Goal: Navigation & Orientation: Go to known website

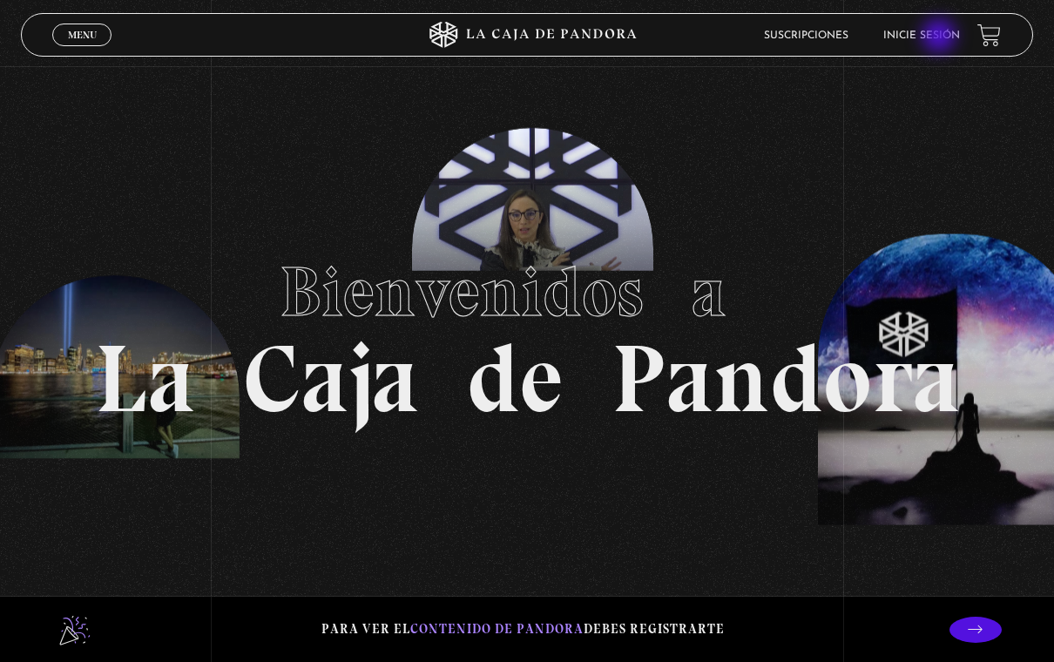
click at [929, 41] on link "Inicie sesión" at bounding box center [921, 35] width 77 height 10
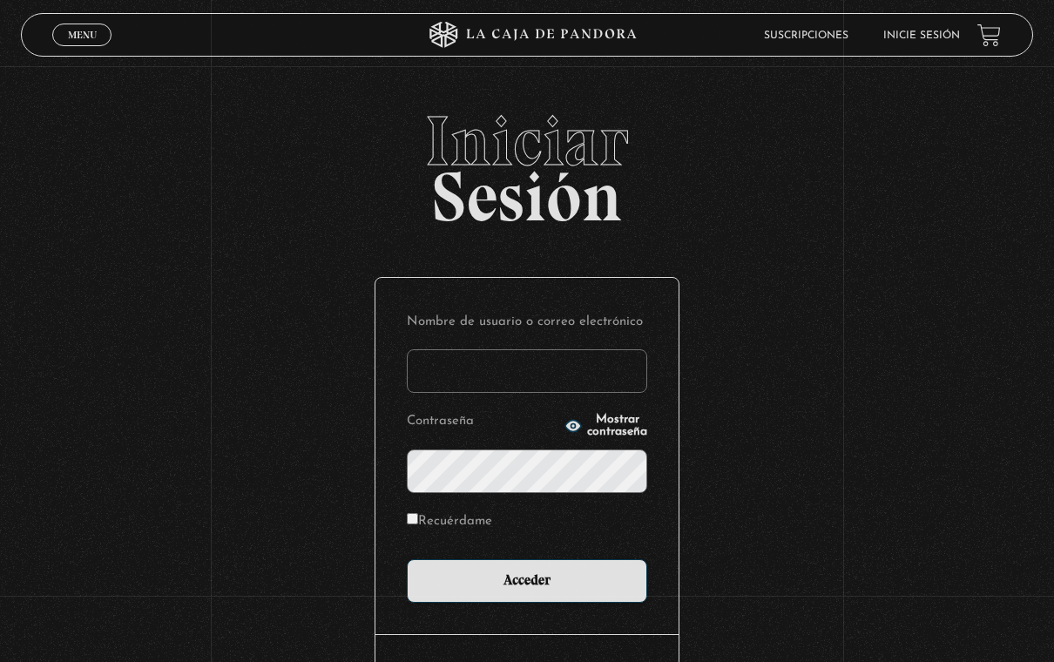
type input "cerchcruz@gmail.com"
click at [527, 583] on input "Acceder" at bounding box center [527, 581] width 240 height 44
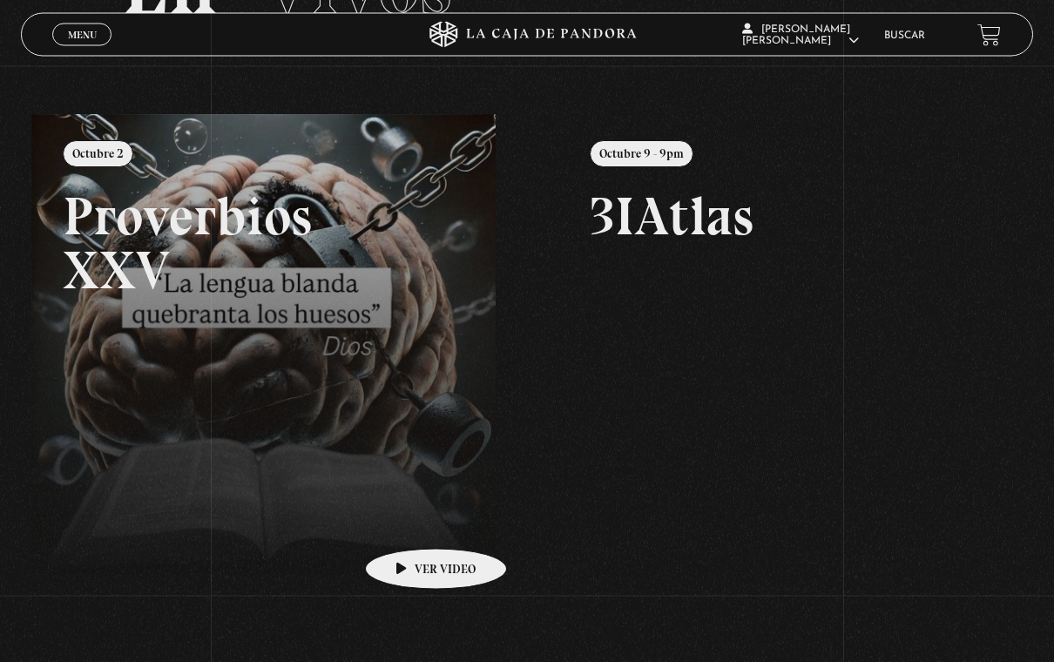
scroll to position [165, 0]
